Goal: Information Seeking & Learning: Find specific fact

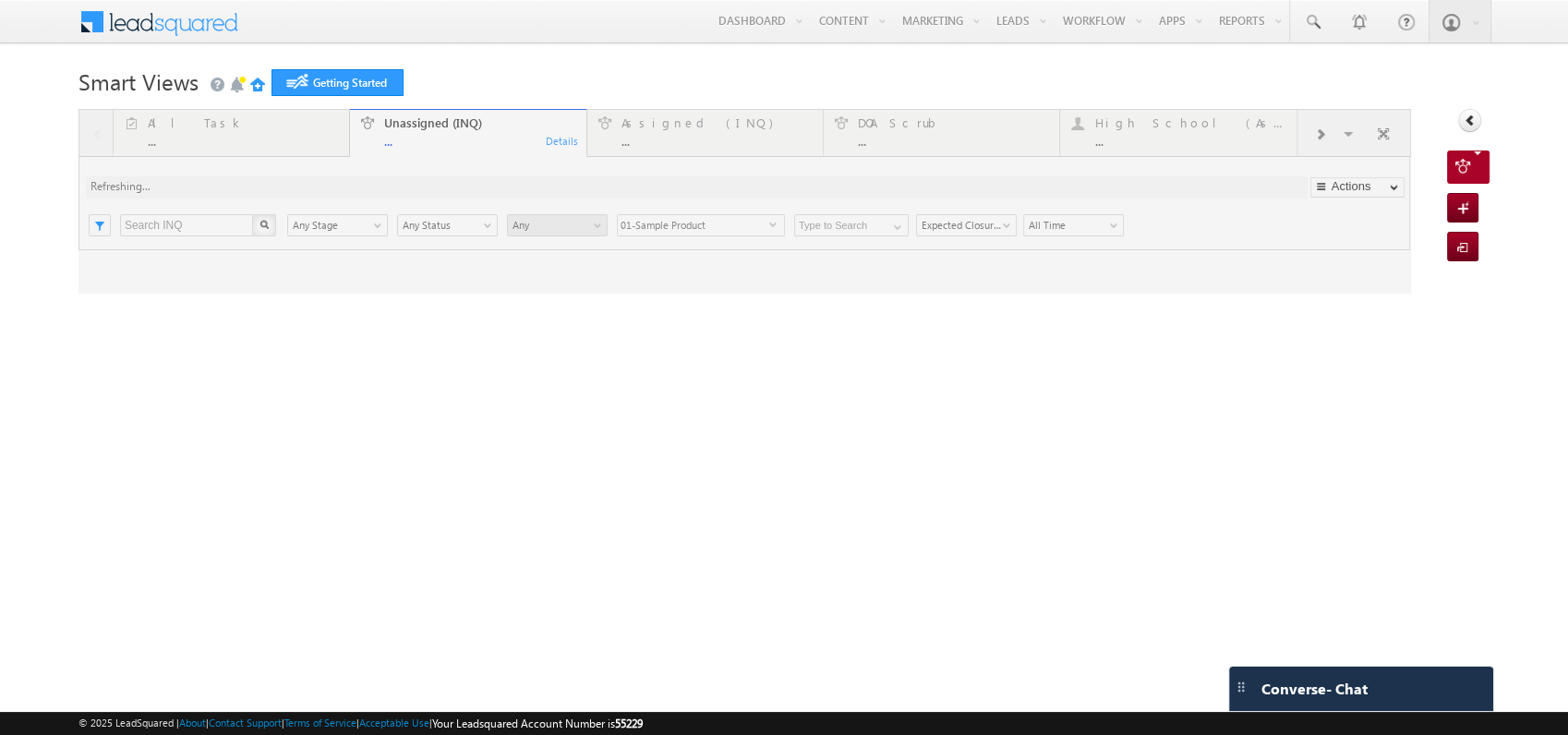
type input "Any Owner"
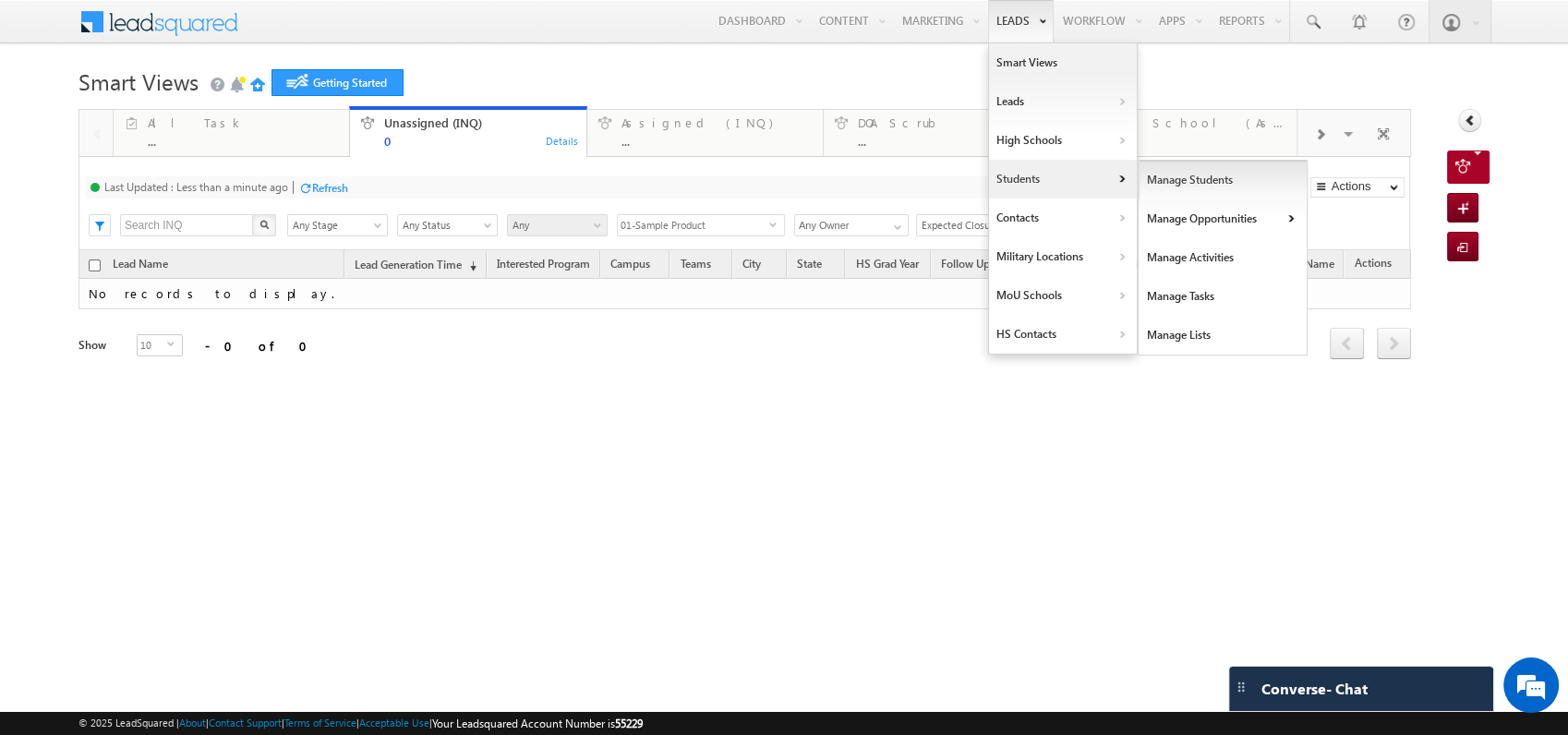
click at [1172, 170] on link "Manage Students" at bounding box center [1223, 179] width 169 height 38
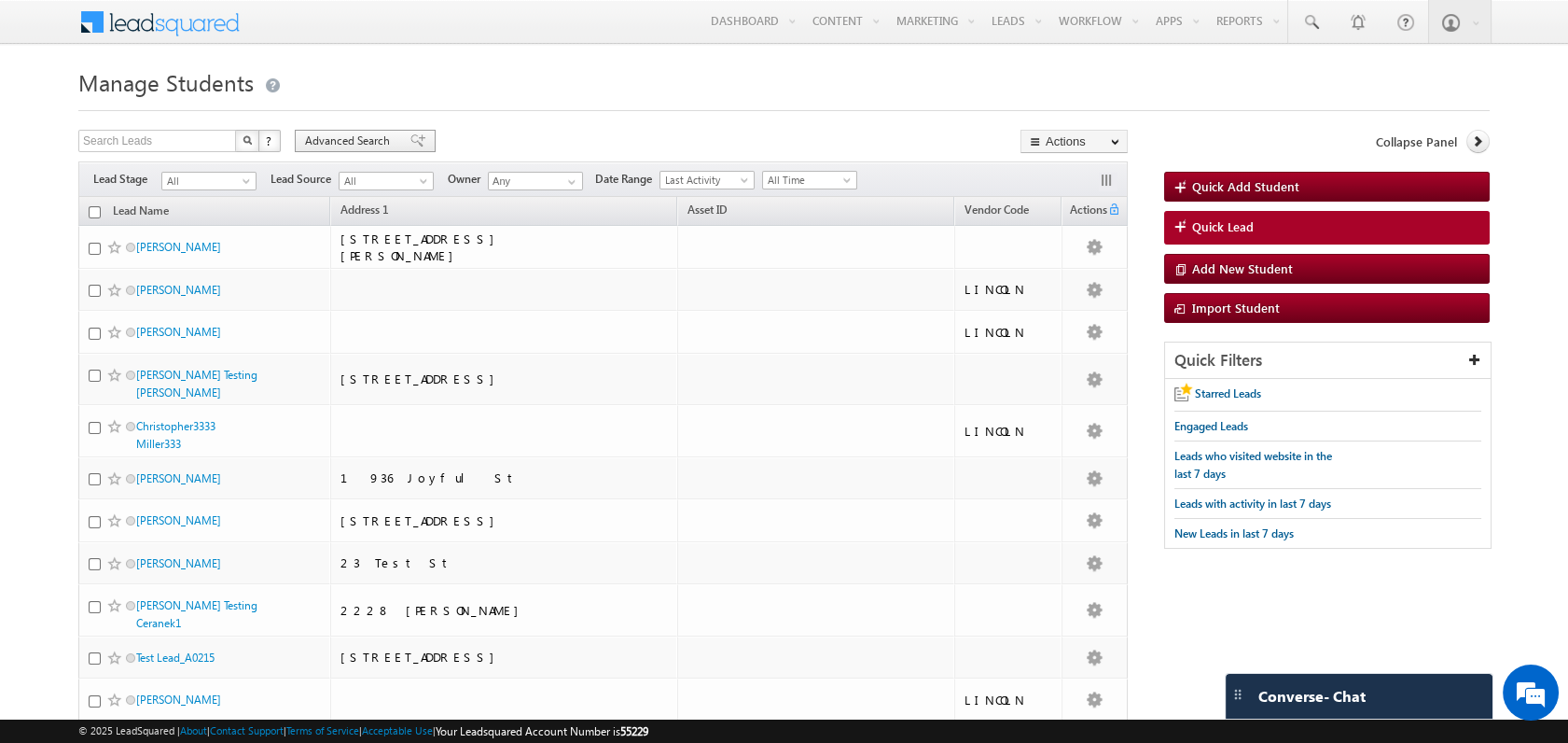
click at [383, 141] on span "Advanced Search" at bounding box center [350, 140] width 90 height 17
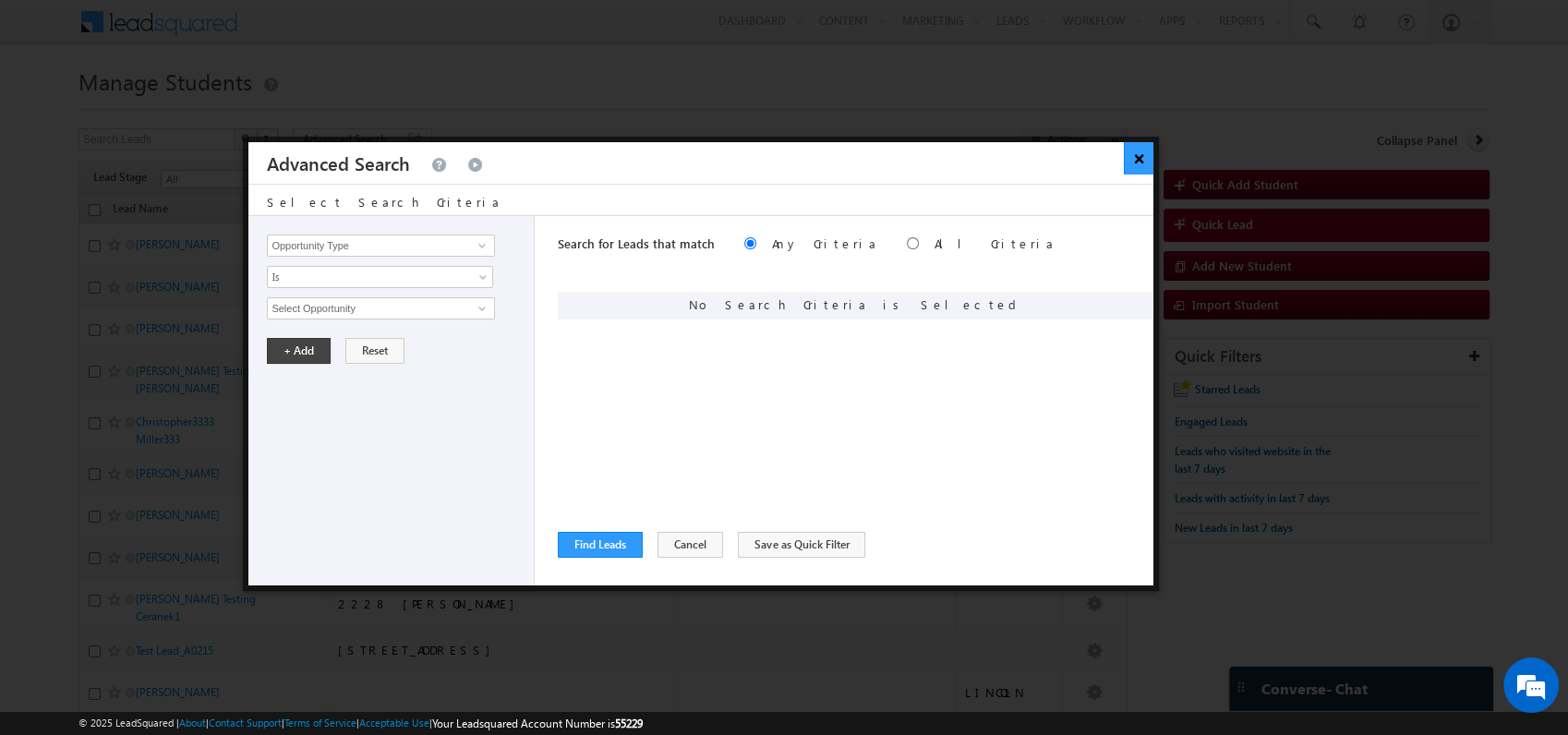
click at [1130, 166] on button "×" at bounding box center [1139, 157] width 31 height 32
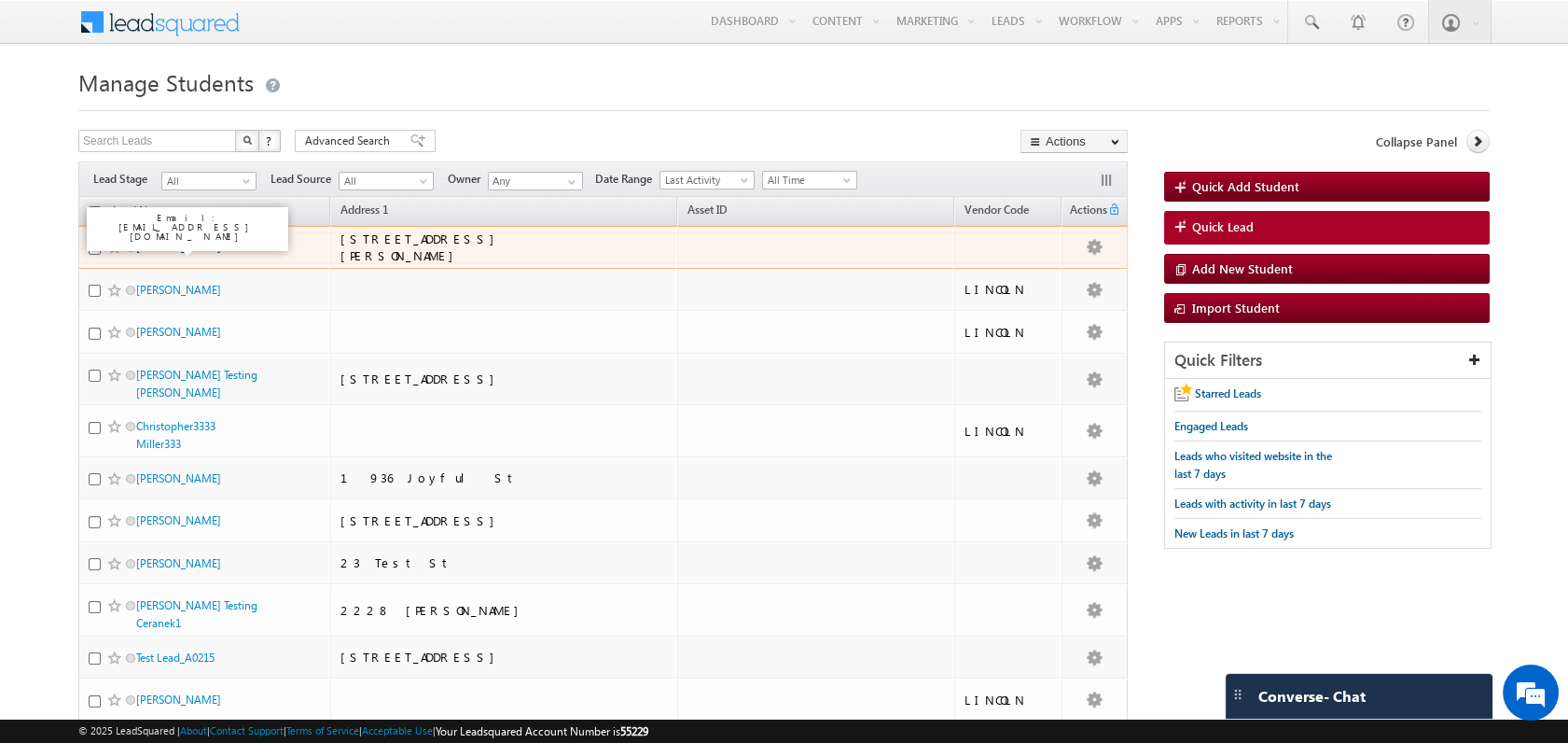
click at [164, 250] on link "Sarah Davis" at bounding box center [178, 247] width 85 height 14
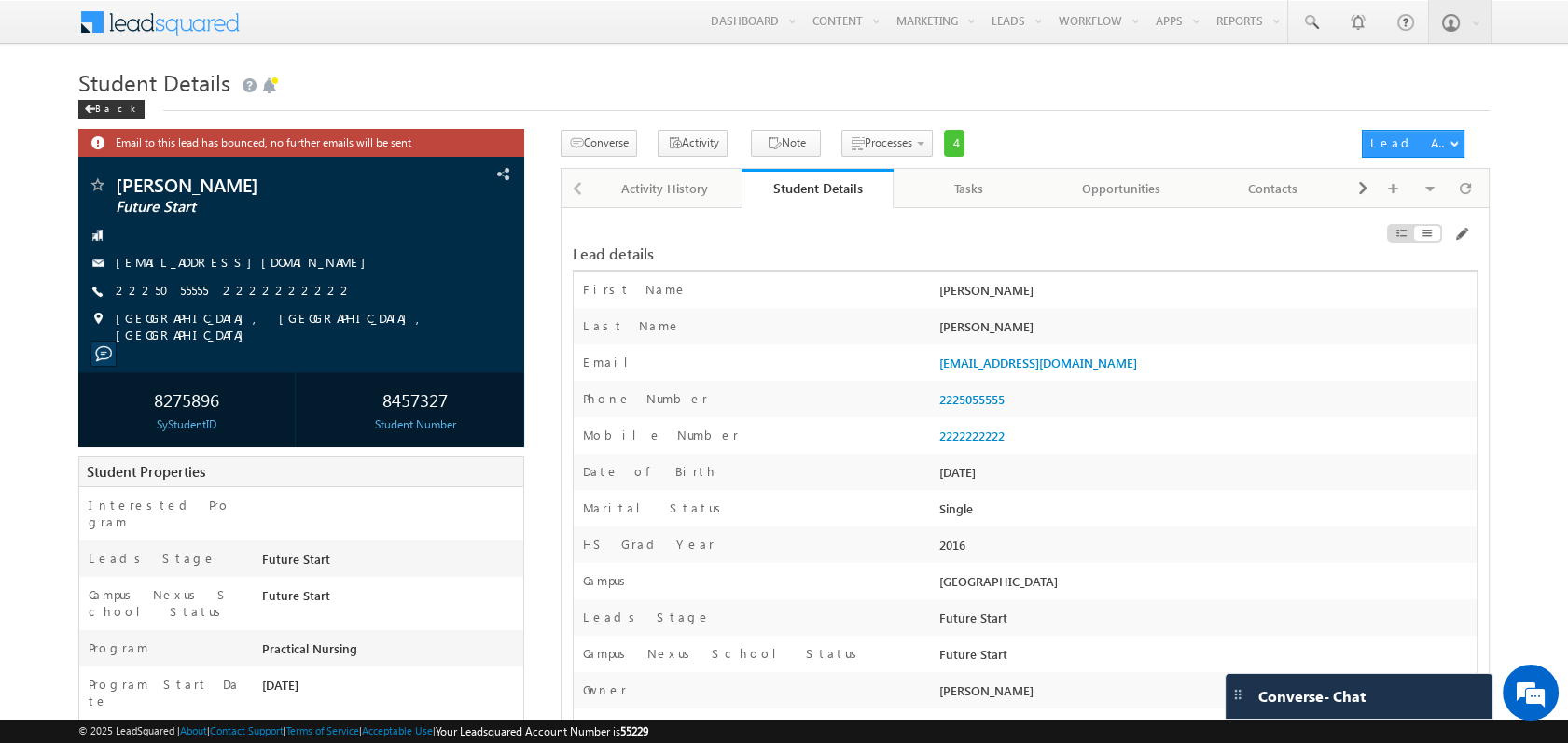
drag, startPoint x: 452, startPoint y: 391, endPoint x: 376, endPoint y: 391, distance: 76.0
click at [376, 391] on div "8457327" at bounding box center [415, 399] width 207 height 35
copy div "8457327"
